Goal: Find specific page/section: Find specific page/section

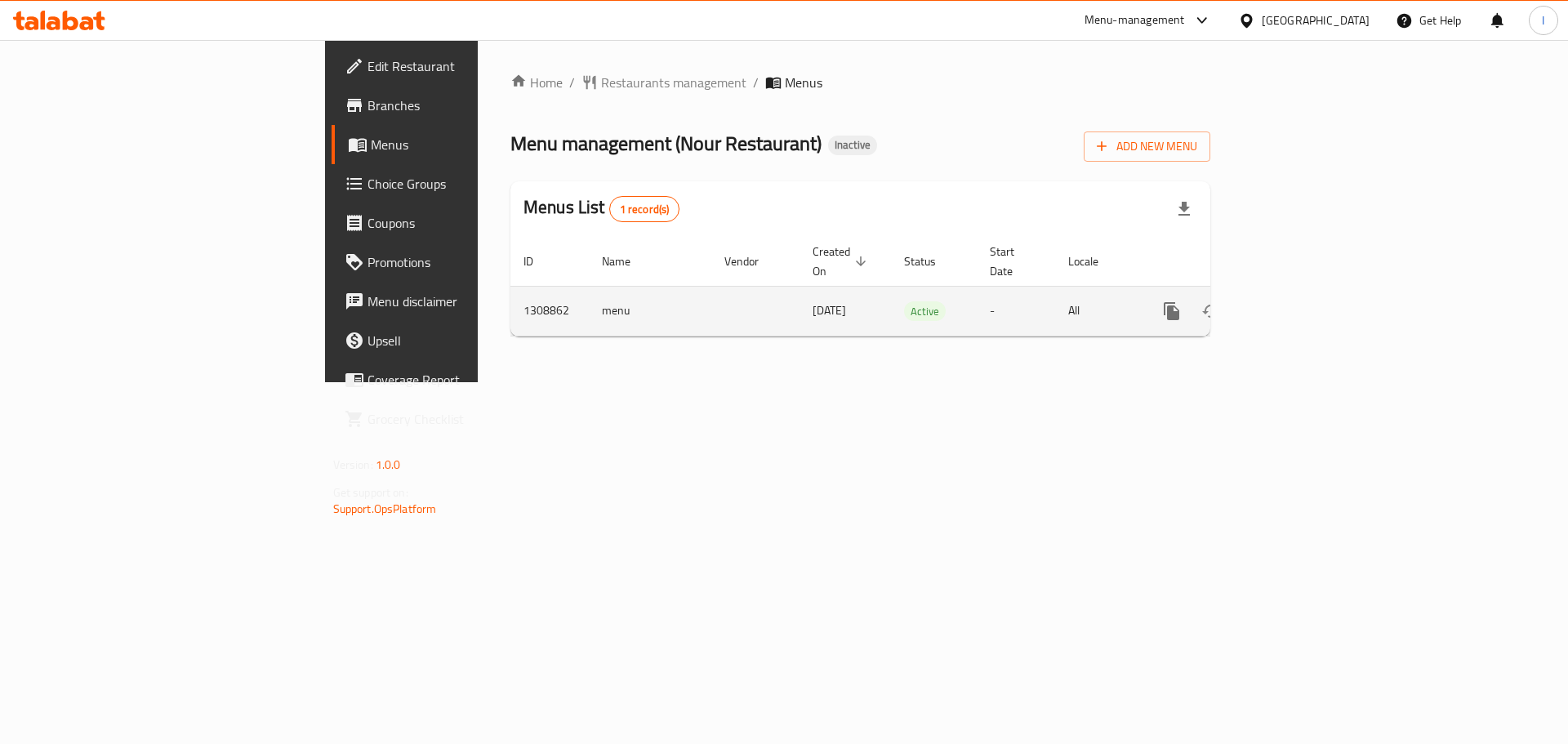
click at [1322, 288] on td "enhanced table" at bounding box center [1231, 310] width 183 height 50
click at [1309, 292] on link "enhanced table" at bounding box center [1289, 311] width 40 height 40
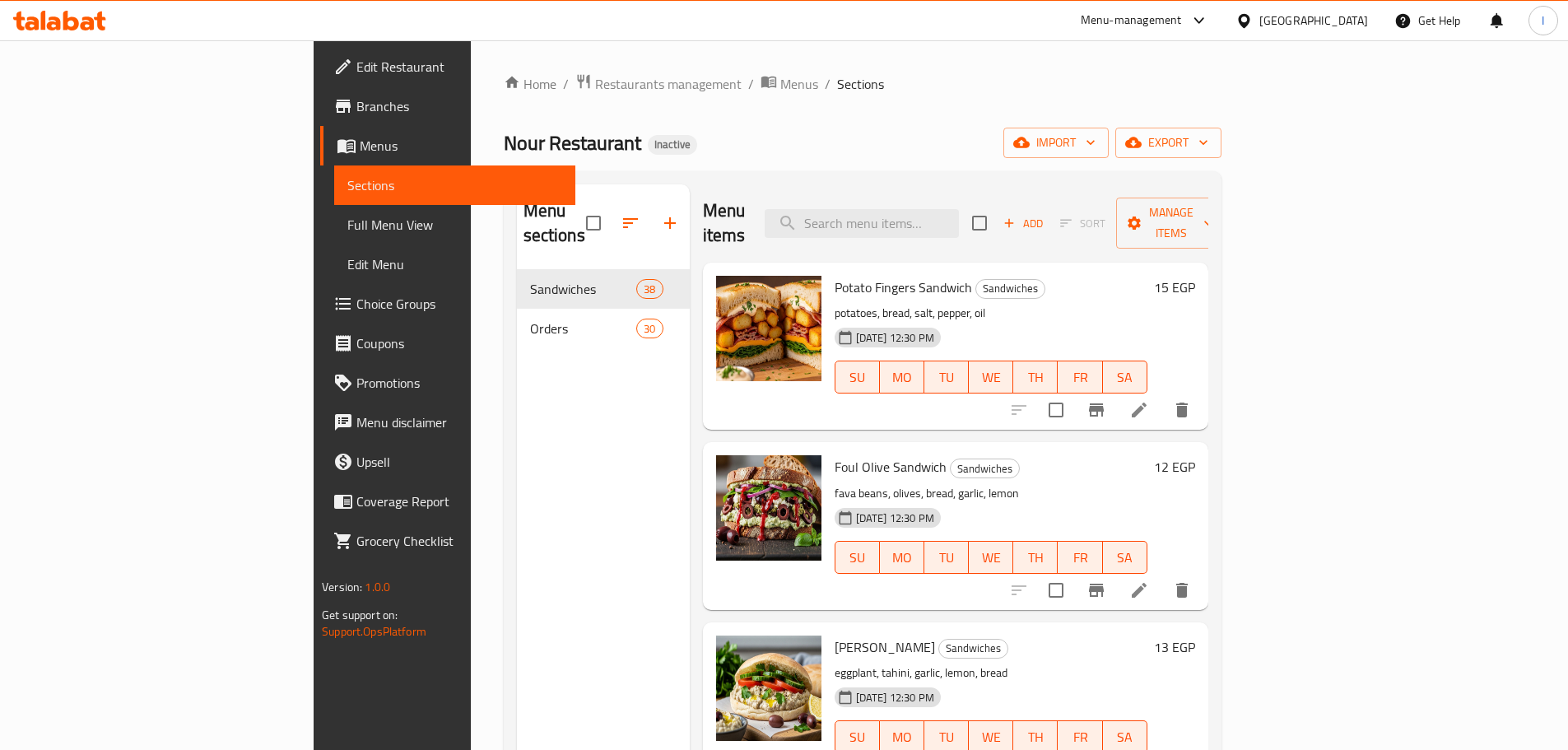
click at [321, 120] on link "Branches" at bounding box center [448, 106] width 255 height 40
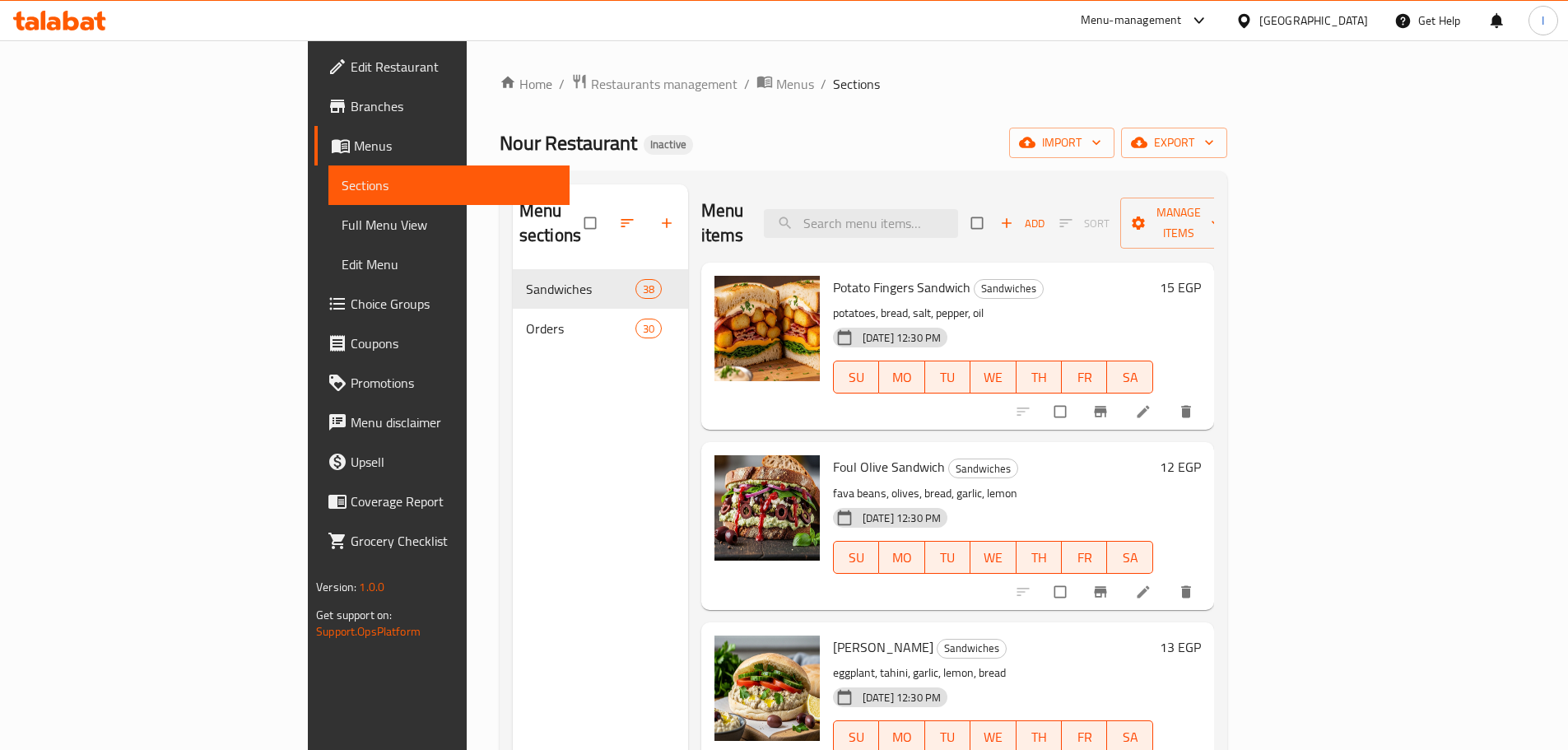
click at [351, 106] on span "Branches" at bounding box center [453, 106] width 205 height 19
